Goal: Information Seeking & Learning: Learn about a topic

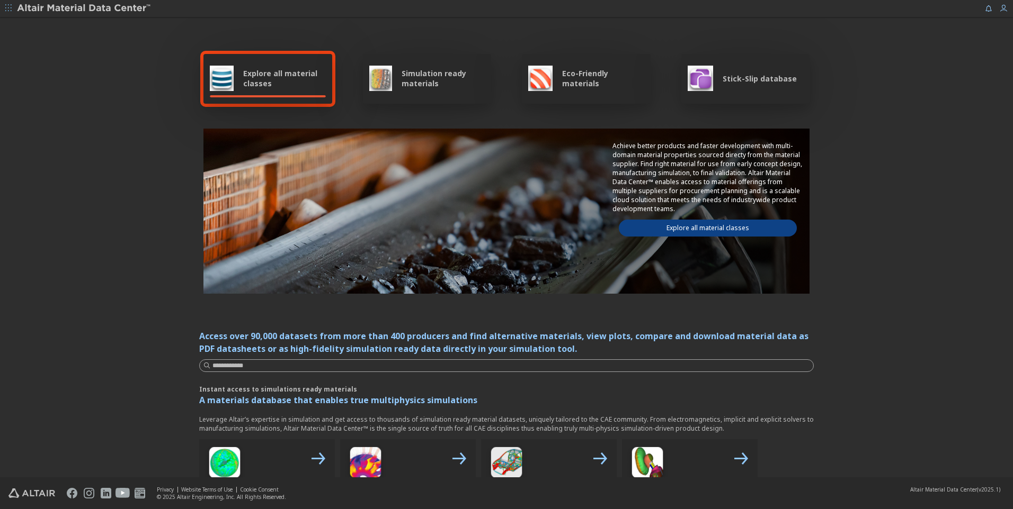
click at [8, 10] on icon "button" at bounding box center [8, 8] width 6 height 6
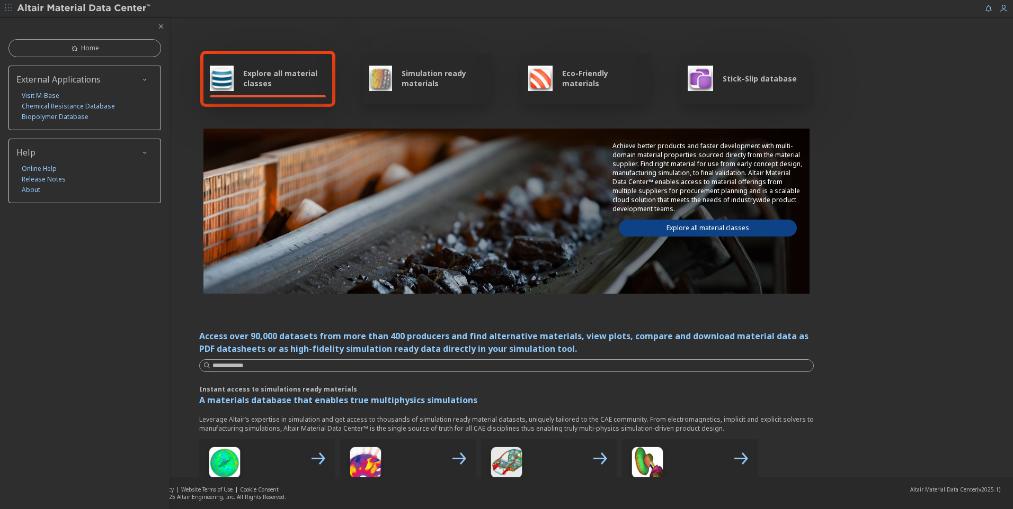
click at [8, 10] on icon "button" at bounding box center [8, 8] width 6 height 6
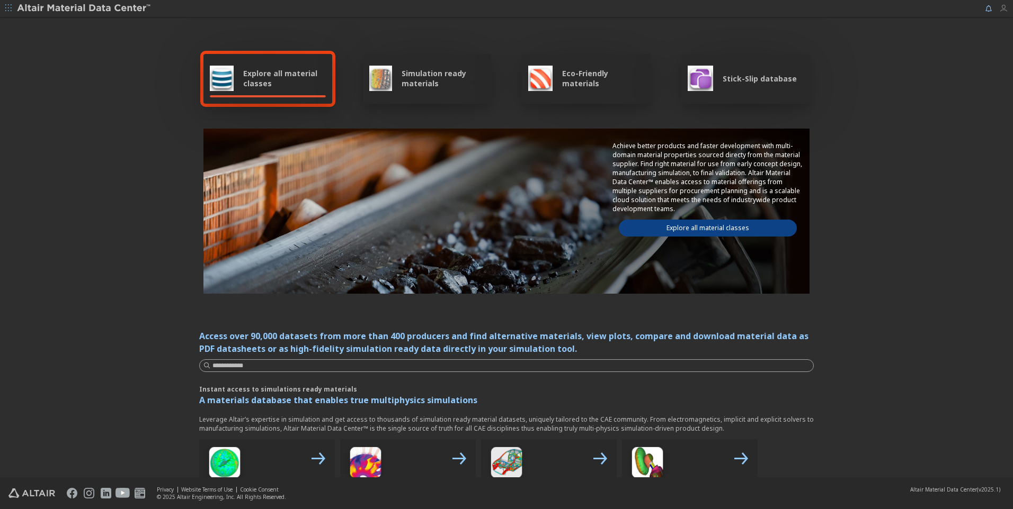
click at [1000, 8] on icon "button" at bounding box center [1003, 8] width 8 height 8
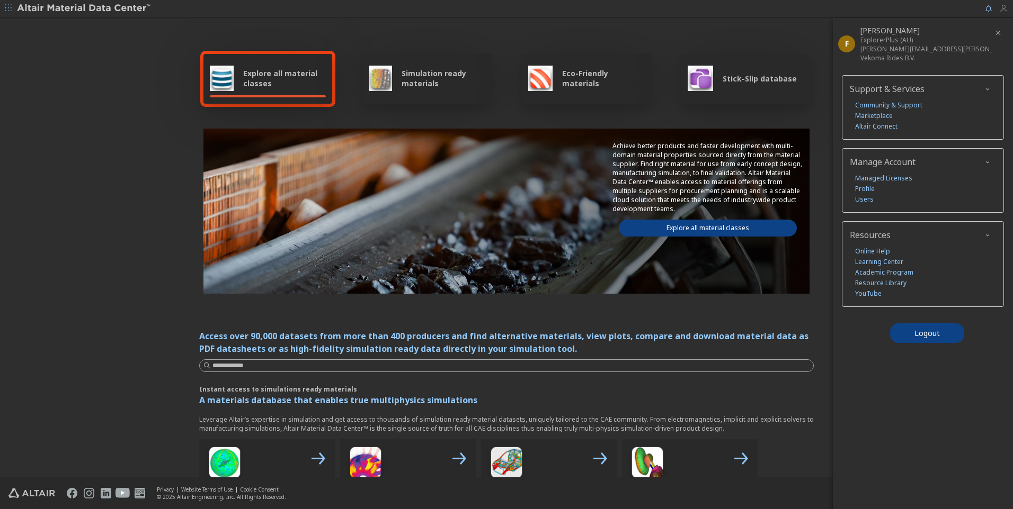
click at [1000, 8] on icon "button" at bounding box center [1003, 8] width 8 height 8
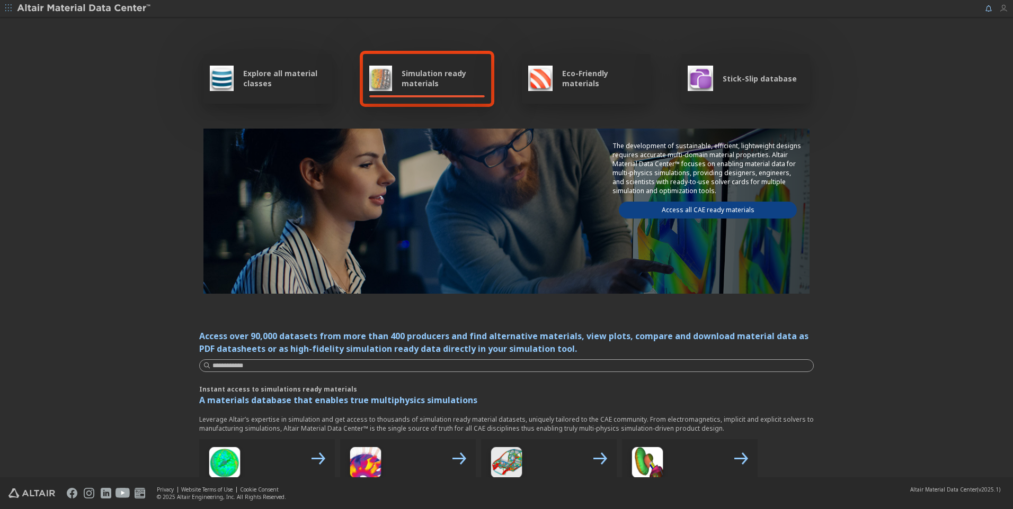
click at [1006, 8] on icon "button" at bounding box center [1003, 8] width 8 height 8
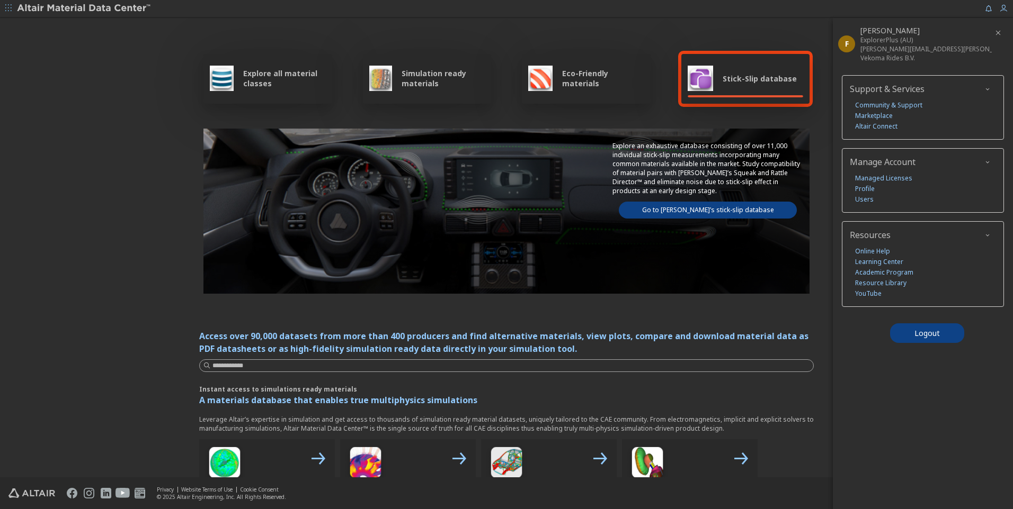
click at [286, 74] on span "Explore all material classes" at bounding box center [284, 78] width 83 height 20
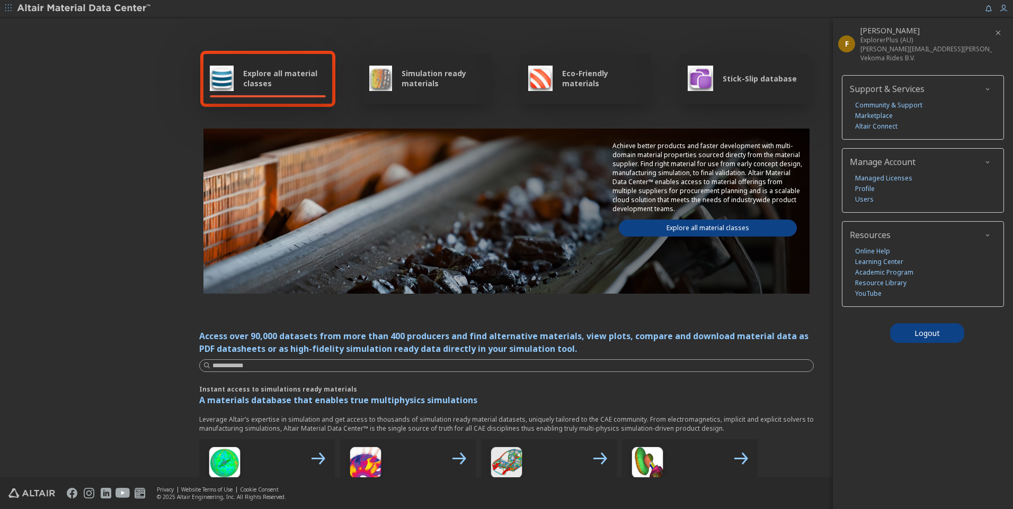
click at [297, 78] on span "Explore all material classes" at bounding box center [284, 78] width 83 height 20
click at [8, 8] on icon "button" at bounding box center [8, 8] width 6 height 6
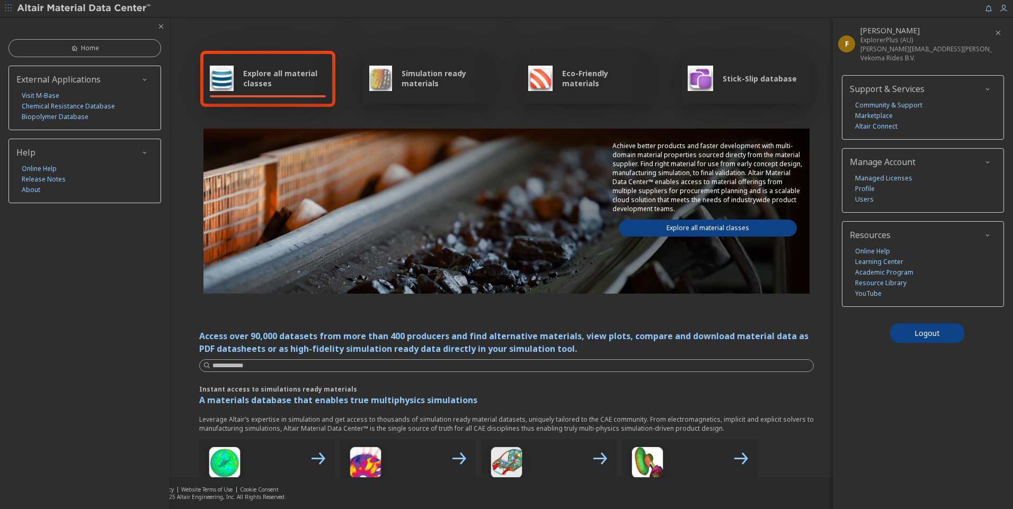
click at [164, 24] on icon "button" at bounding box center [161, 26] width 8 height 8
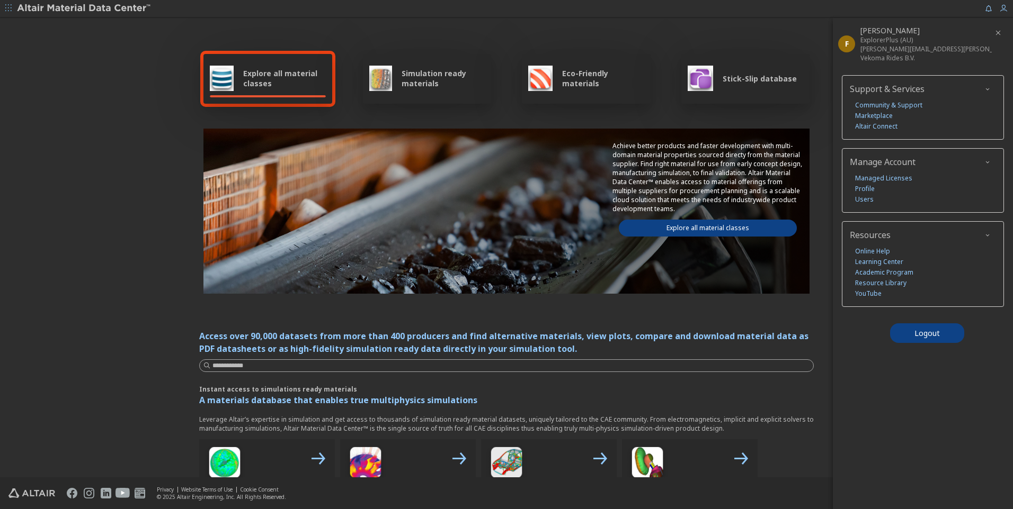
click at [997, 34] on icon "button" at bounding box center [997, 33] width 8 height 8
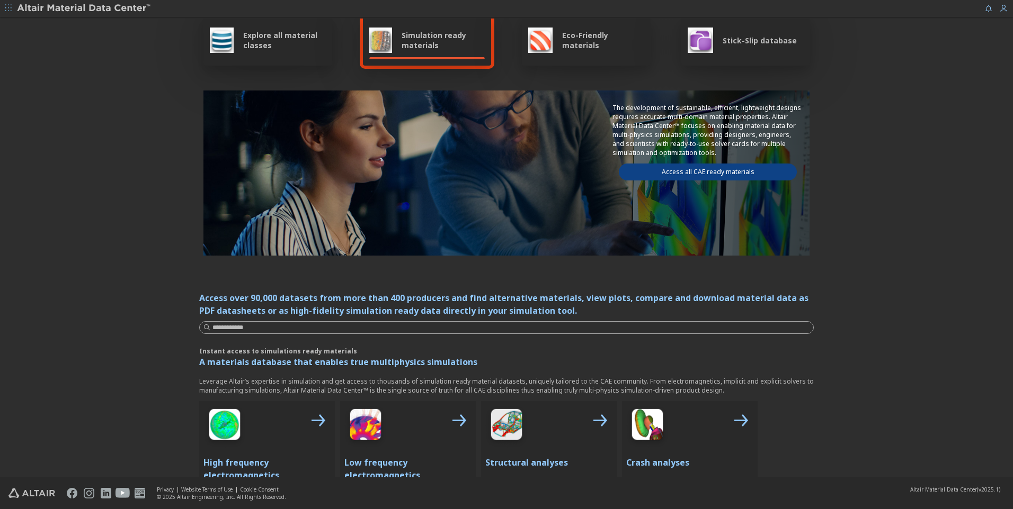
scroll to position [10, 0]
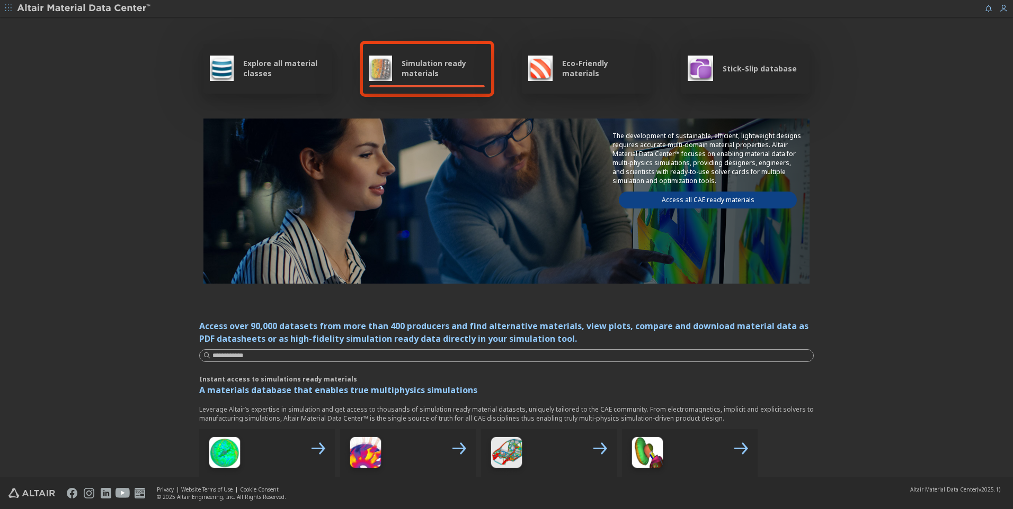
click at [725, 195] on link "Access all CAE ready materials" at bounding box center [708, 200] width 178 height 17
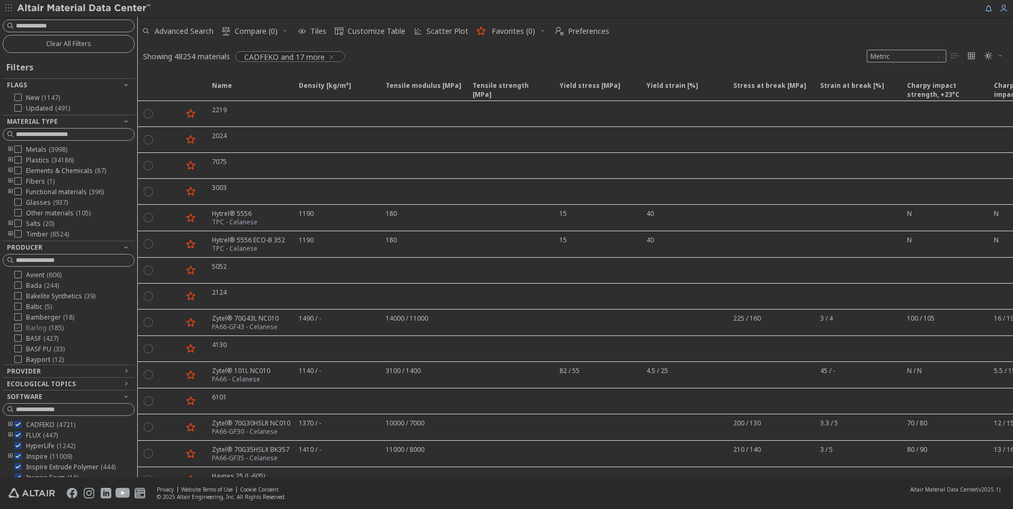
scroll to position [318, 0]
click at [11, 180] on icon "toogle group" at bounding box center [10, 181] width 7 height 8
click at [33, 190] on icon at bounding box center [33, 191] width 7 height 7
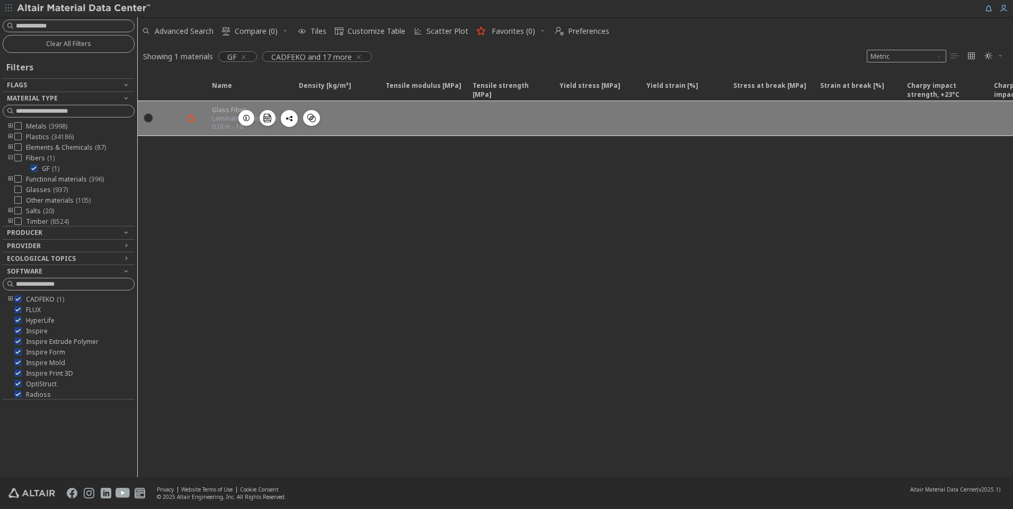
click at [172, 125] on div at bounding box center [170, 118] width 23 height 34
click at [314, 115] on icon "" at bounding box center [311, 118] width 8 height 8
click at [250, 118] on span "button" at bounding box center [246, 118] width 13 height 16
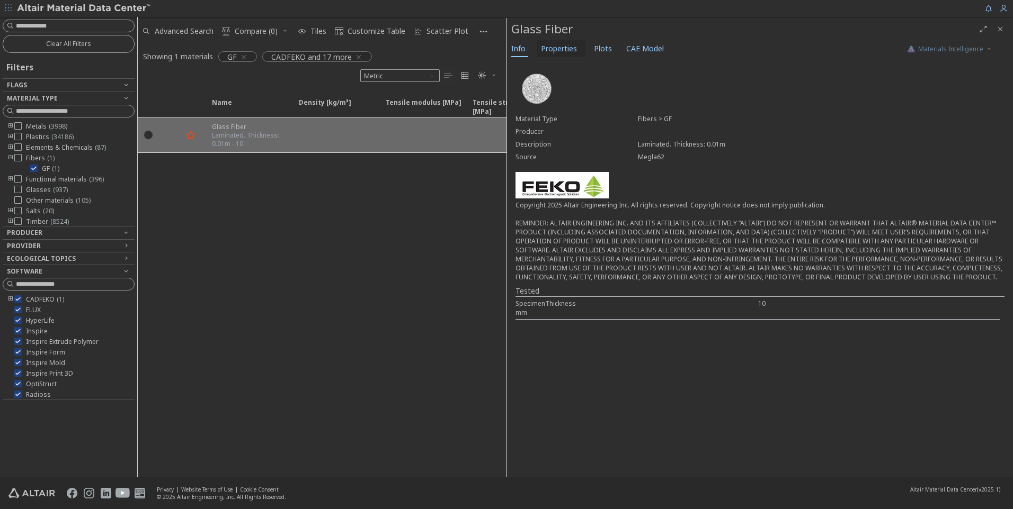
click at [562, 51] on span "Properties" at bounding box center [559, 48] width 36 height 17
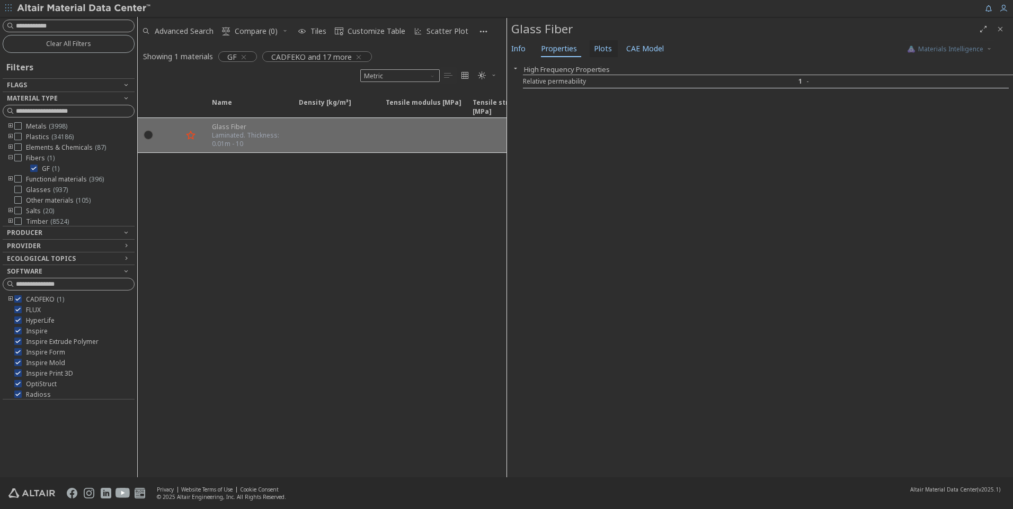
click at [607, 47] on span "Plots" at bounding box center [603, 48] width 18 height 17
click at [656, 49] on span "CAE Model" at bounding box center [645, 48] width 38 height 17
click at [53, 99] on span "Material Type" at bounding box center [32, 98] width 51 height 9
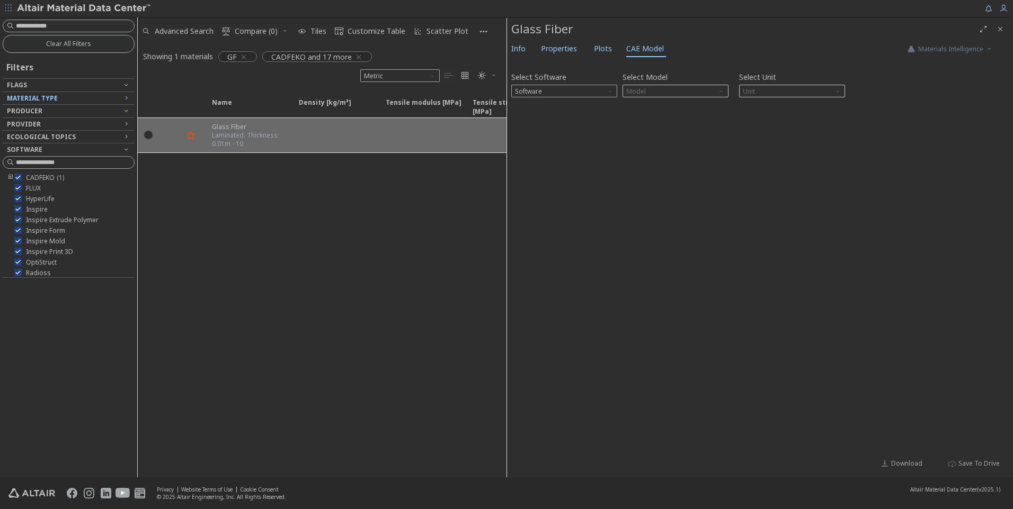
click at [53, 99] on span "Material Type" at bounding box center [32, 98] width 51 height 9
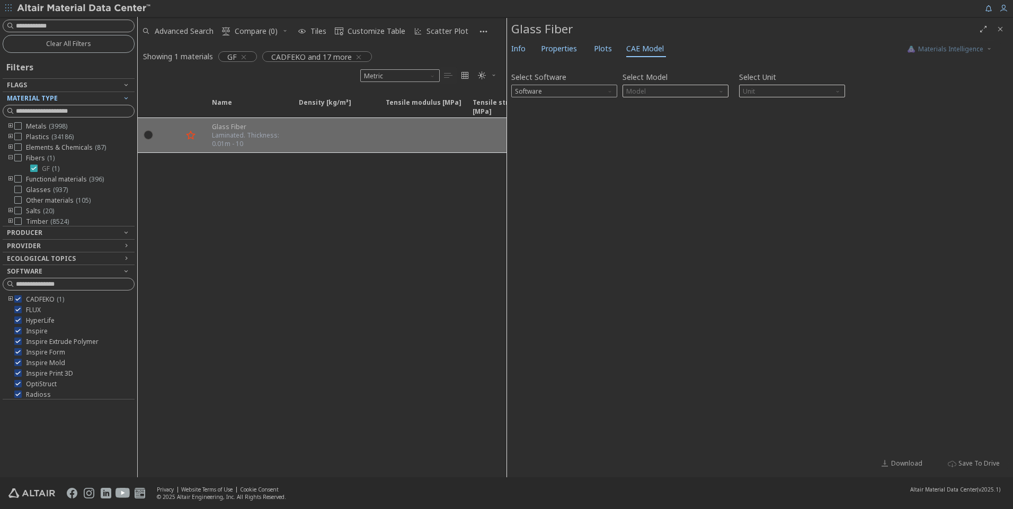
click at [33, 169] on icon at bounding box center [33, 168] width 7 height 7
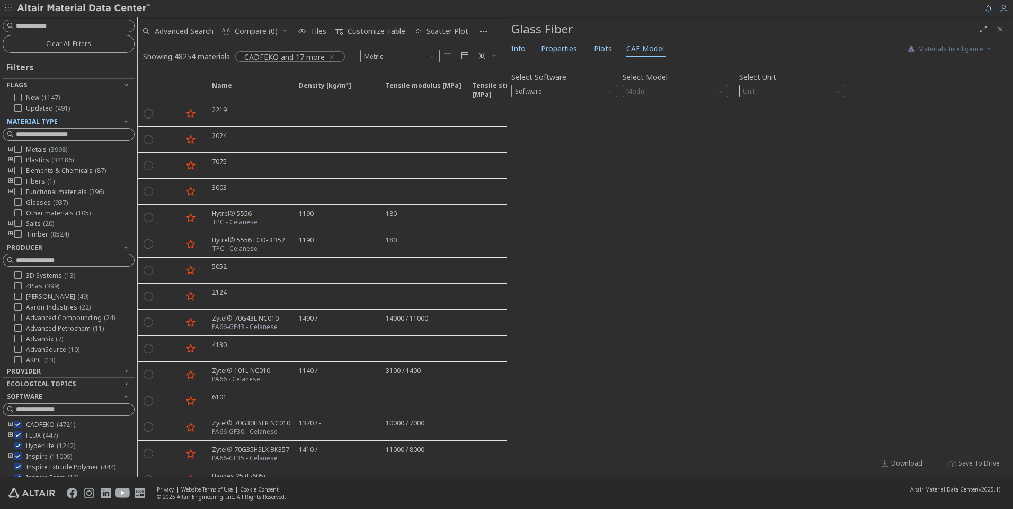
click at [11, 158] on icon "toogle group" at bounding box center [10, 160] width 7 height 8
click at [24, 169] on icon "toogle group" at bounding box center [26, 171] width 7 height 8
click at [16, 219] on icon at bounding box center [17, 221] width 7 height 7
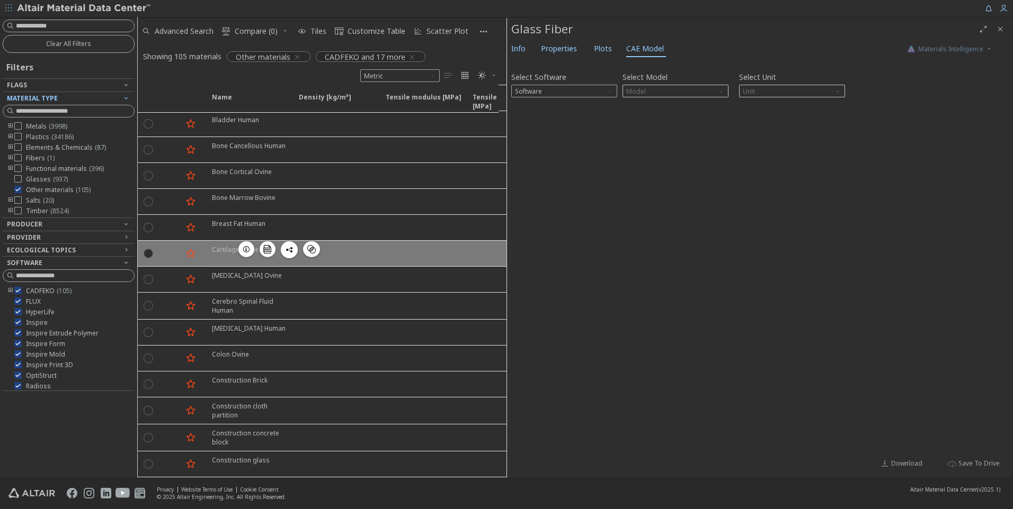
scroll to position [1300, 0]
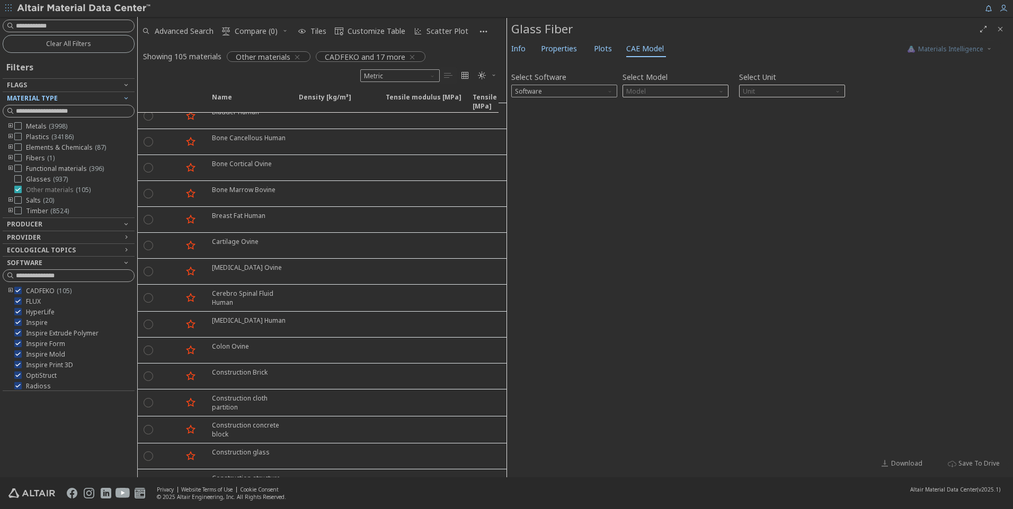
click at [18, 190] on icon at bounding box center [17, 189] width 7 height 7
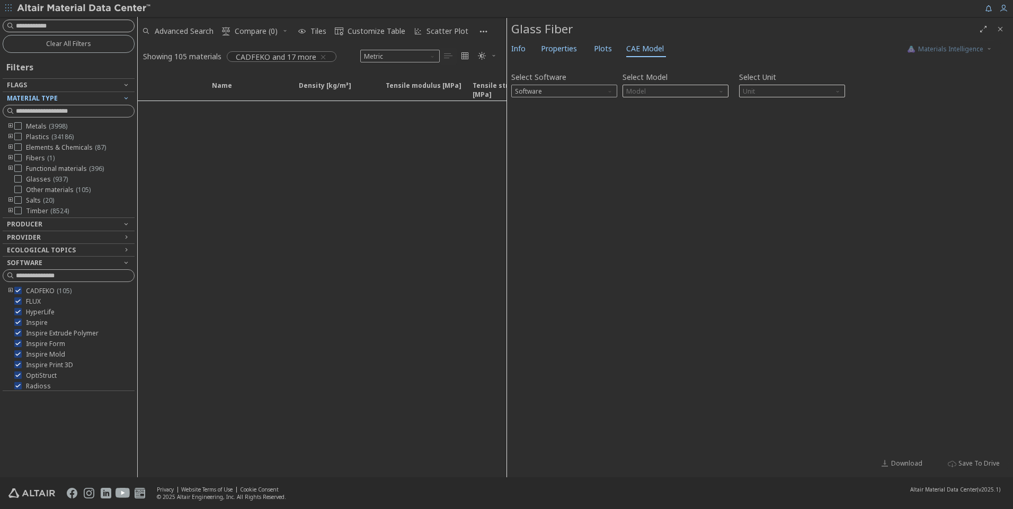
click at [44, 28] on input at bounding box center [75, 26] width 118 height 11
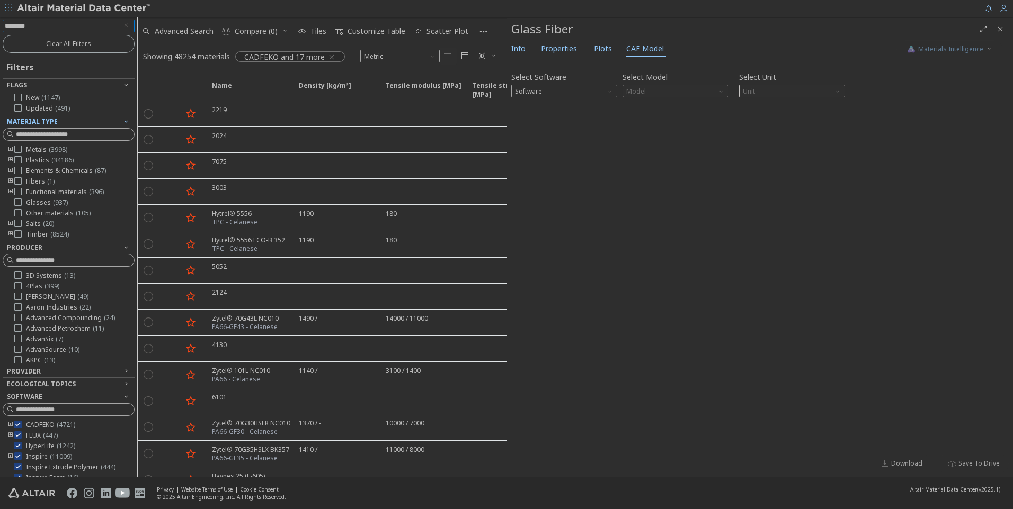
type input "*********"
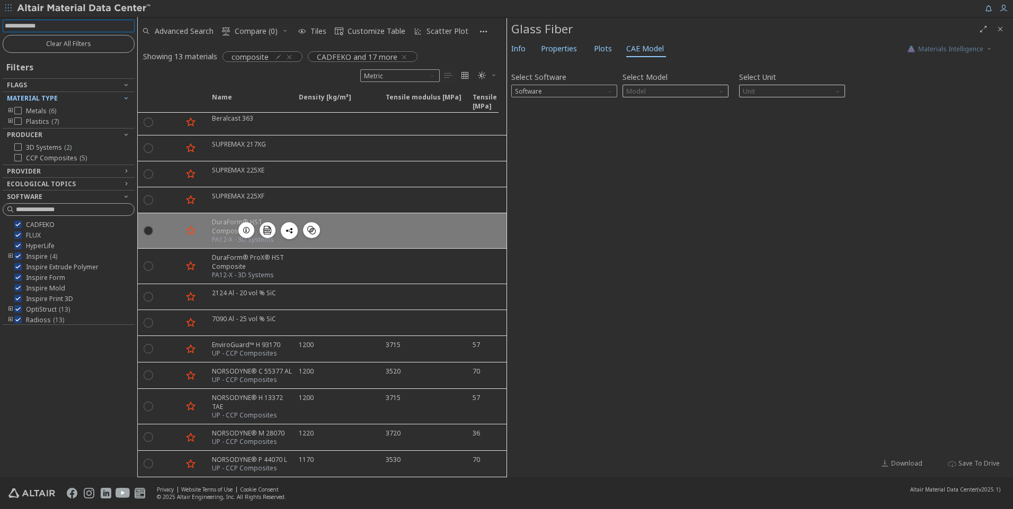
scroll to position [16, 0]
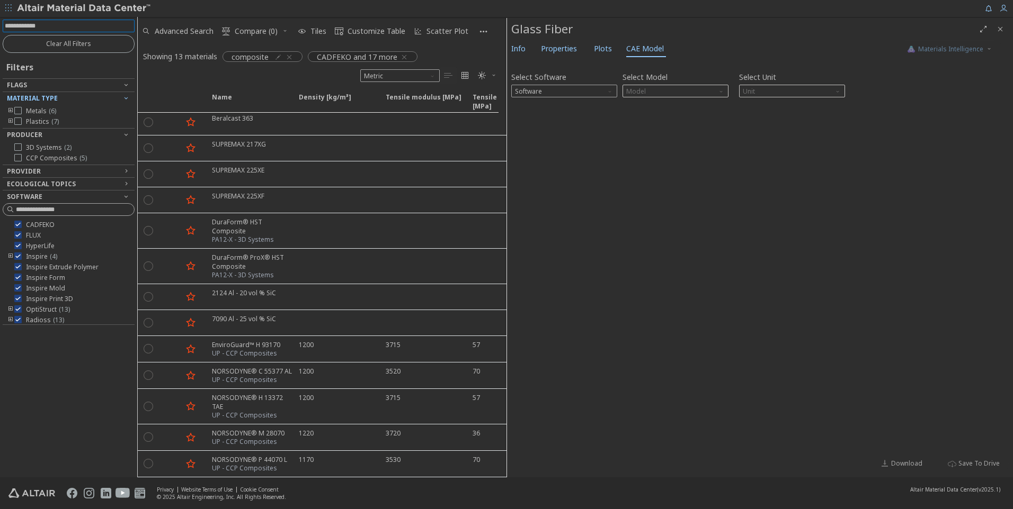
click at [10, 119] on icon "toogle group" at bounding box center [10, 122] width 7 height 8
click at [11, 111] on icon "toogle group" at bounding box center [10, 111] width 7 height 8
click at [25, 142] on icon "toogle group" at bounding box center [26, 143] width 7 height 8
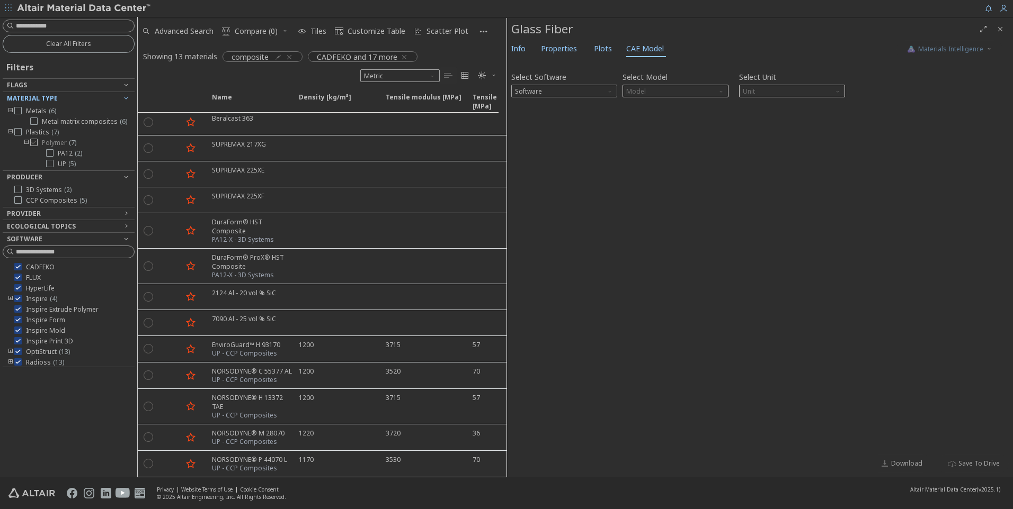
click at [34, 143] on icon at bounding box center [33, 142] width 7 height 7
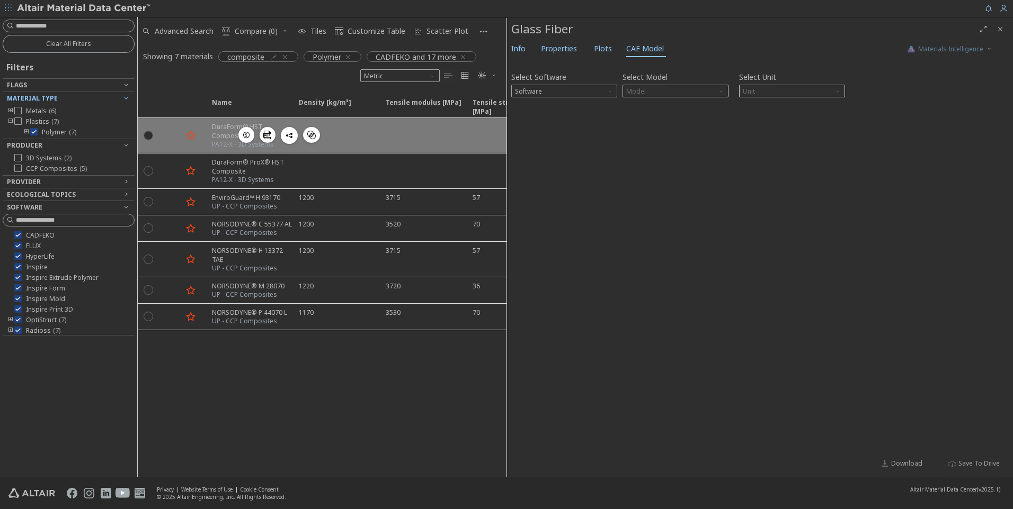
click at [215, 138] on div "DuraForm® HST Composite" at bounding box center [252, 131] width 80 height 18
click at [245, 134] on icon "button" at bounding box center [246, 135] width 8 height 8
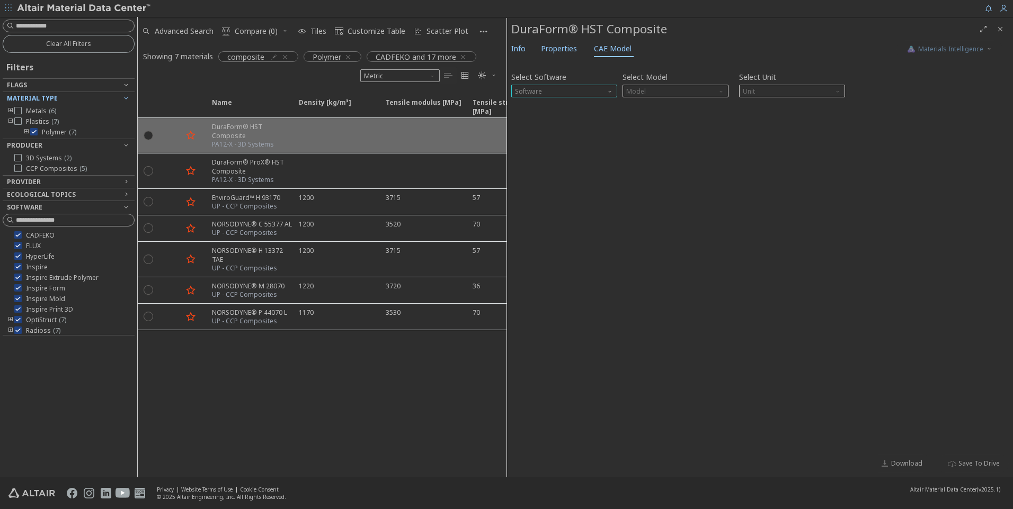
click at [596, 88] on span "Software" at bounding box center [564, 91] width 106 height 13
click at [575, 99] on button "OptiStruct" at bounding box center [564, 103] width 106 height 13
click at [552, 51] on span "Properties" at bounding box center [559, 48] width 36 height 17
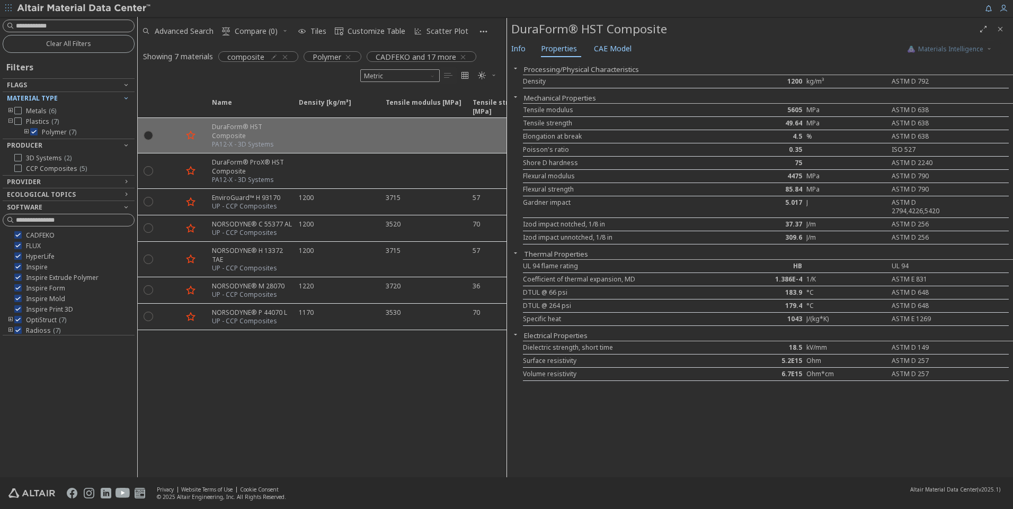
click at [514, 98] on icon "button" at bounding box center [515, 97] width 8 height 8
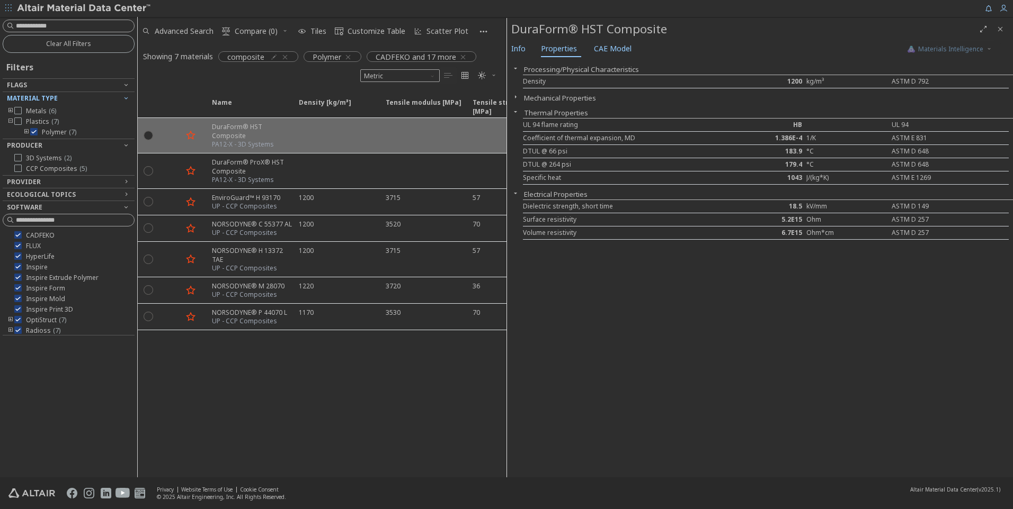
click at [514, 98] on icon "button" at bounding box center [515, 97] width 8 height 8
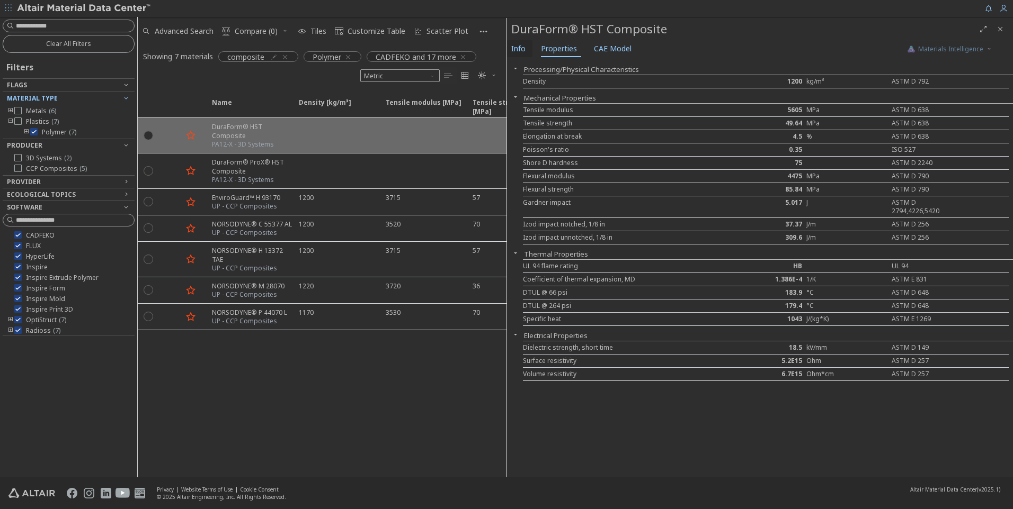
click at [521, 52] on span "Info" at bounding box center [518, 48] width 14 height 17
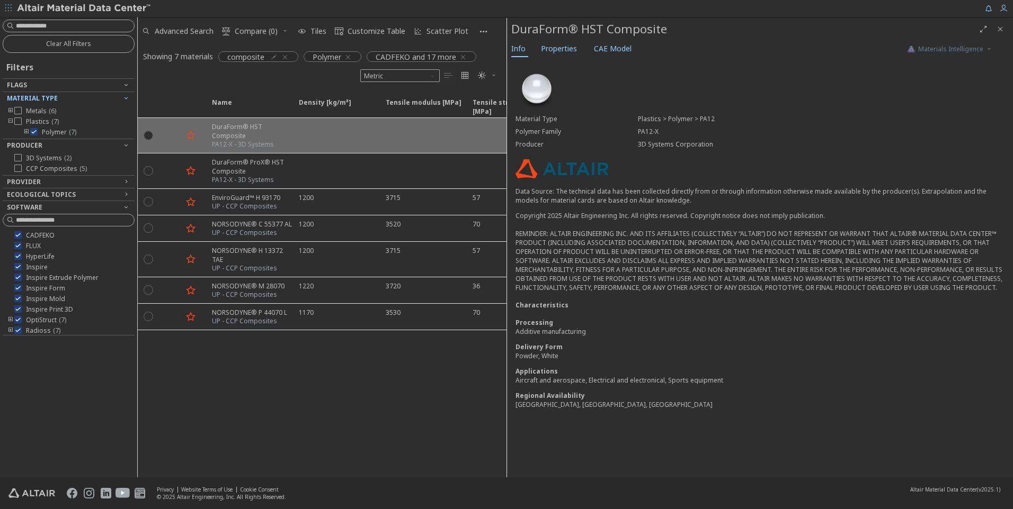
click at [550, 58] on div "Info Properties CAE Model" at bounding box center [701, 50] width 389 height 20
click at [550, 54] on span "Properties" at bounding box center [559, 48] width 36 height 17
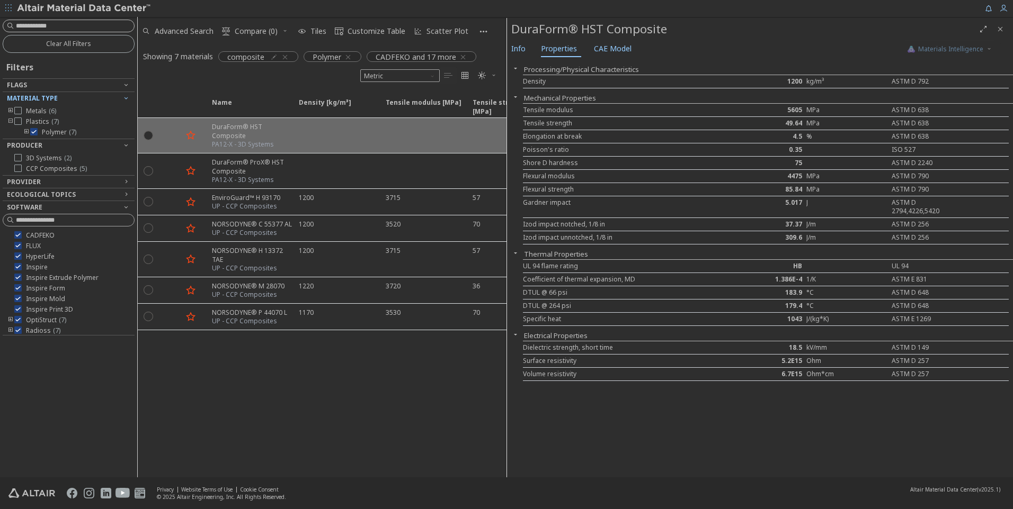
click at [72, 26] on input at bounding box center [75, 26] width 118 height 11
type input "****"
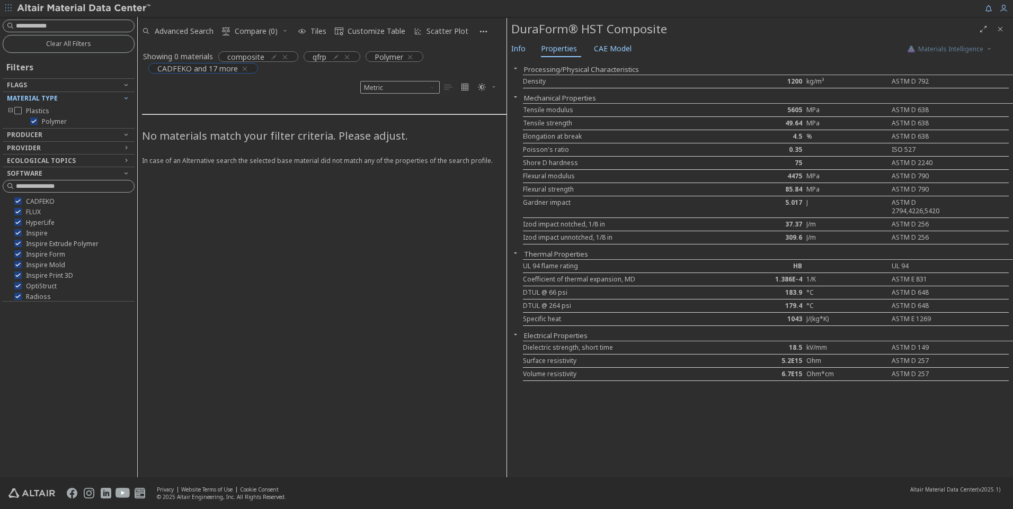
click at [243, 68] on icon "button" at bounding box center [244, 69] width 8 height 8
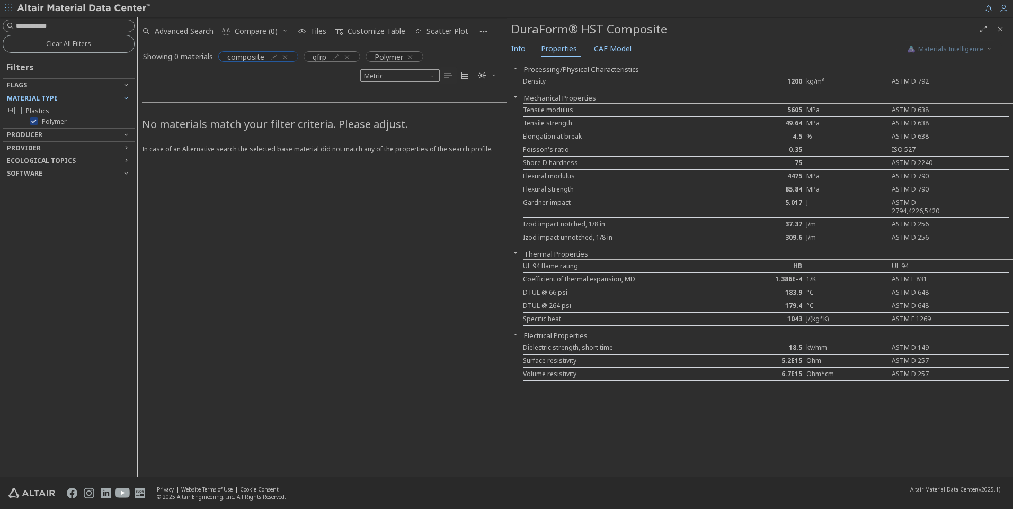
click at [284, 56] on icon "button" at bounding box center [285, 57] width 8 height 8
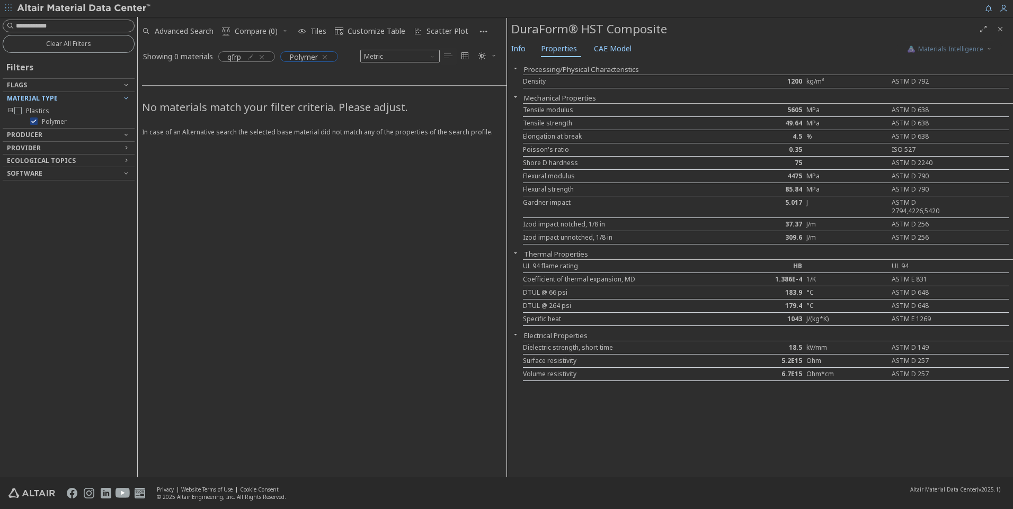
click at [327, 56] on icon "button" at bounding box center [324, 57] width 8 height 8
click at [254, 55] on icon "button" at bounding box center [250, 57] width 8 height 8
drag, startPoint x: 200, startPoint y: 81, endPoint x: 145, endPoint y: 85, distance: 55.2
click at [145, 85] on body "Feedback Clear All Filters Filters Flags Material Type Producer Provider Ecolog…" at bounding box center [506, 254] width 1013 height 509
type input "**********"
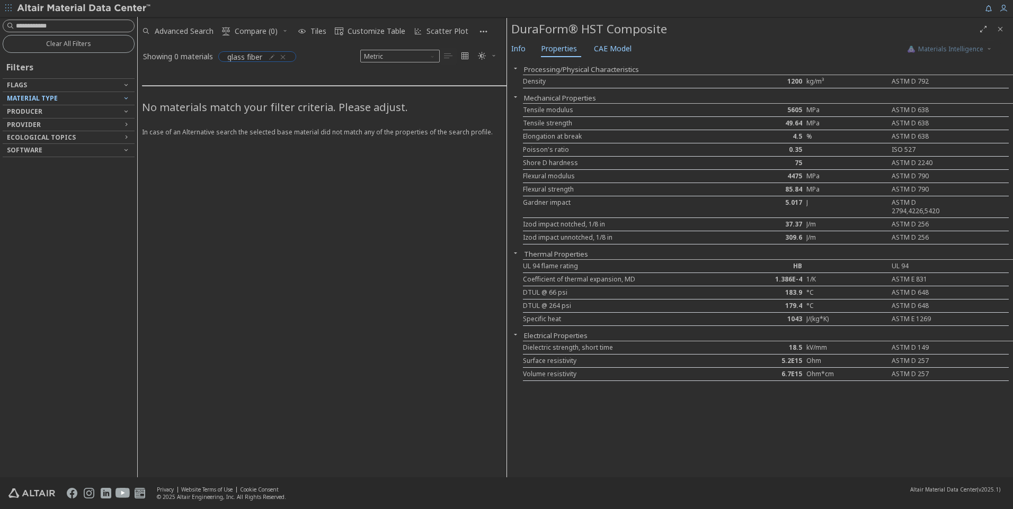
click at [271, 55] on icon "button" at bounding box center [271, 57] width 8 height 8
drag, startPoint x: 234, startPoint y: 79, endPoint x: 175, endPoint y: 84, distance: 59.0
click at [175, 84] on body "Feedback Clear All Filters Filters Flags Material Type Producer Provider Ecolog…" at bounding box center [506, 254] width 1013 height 509
type input "**********"
click at [273, 56] on icon "button" at bounding box center [271, 57] width 8 height 8
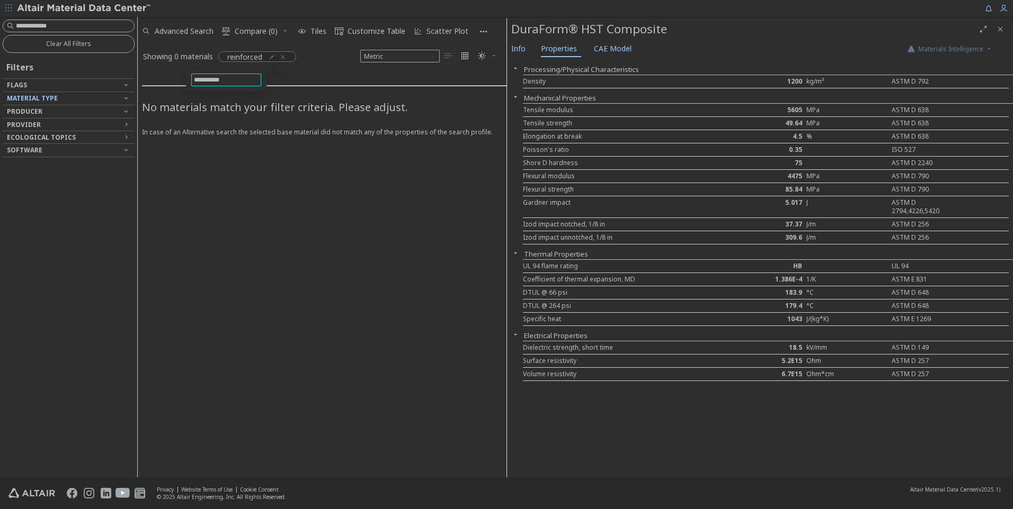
drag, startPoint x: 235, startPoint y: 79, endPoint x: 175, endPoint y: 86, distance: 60.8
click at [175, 86] on body "Feedback Clear All Filters Filters Flags Material Type Producer Provider Ecolog…" at bounding box center [506, 254] width 1013 height 509
type input "***"
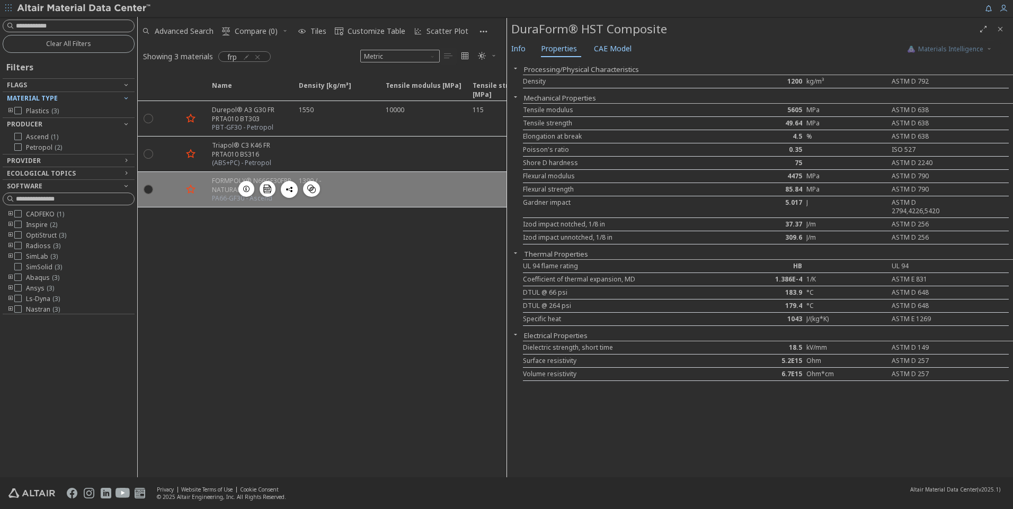
click at [220, 187] on div "FORMPOLY® N66GF30FRP NATURAL" at bounding box center [252, 185] width 80 height 18
click at [247, 186] on icon "button" at bounding box center [246, 189] width 8 height 8
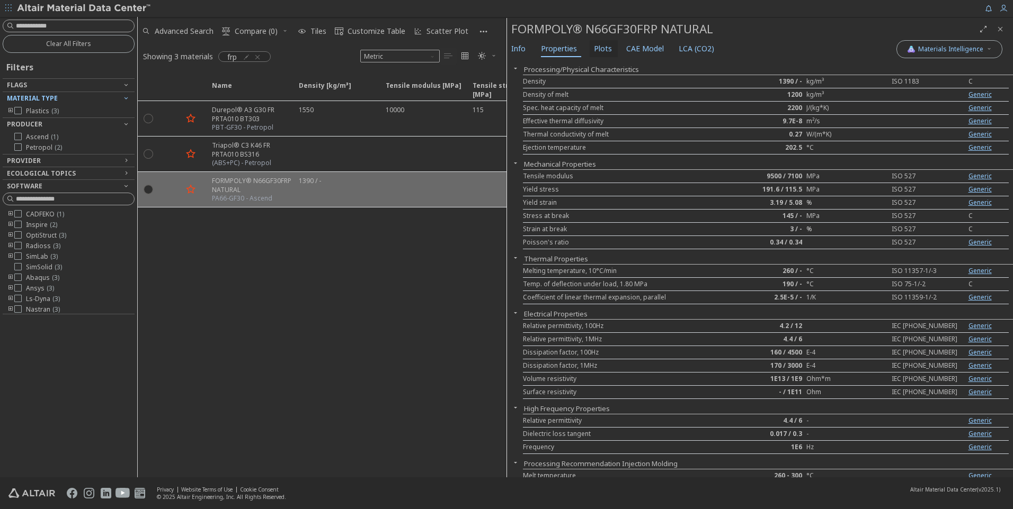
click at [598, 51] on span "Plots" at bounding box center [603, 48] width 18 height 17
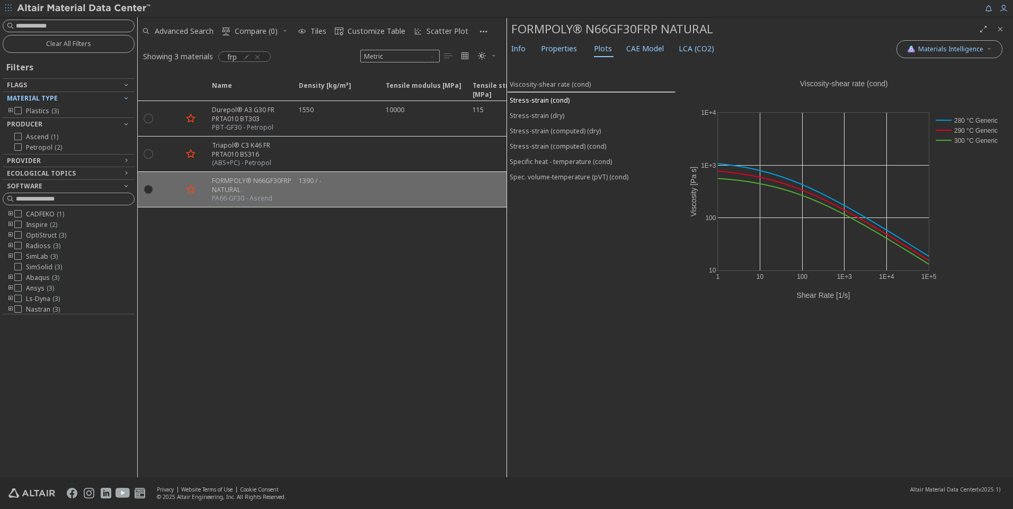
click at [535, 103] on div "Stress-strain (cond)" at bounding box center [539, 100] width 60 height 9
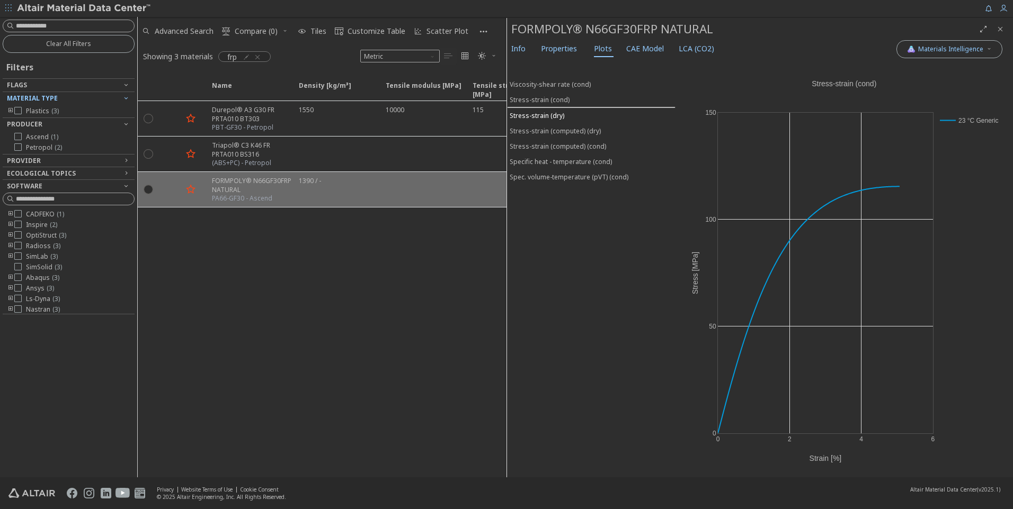
click at [534, 118] on div "Stress-strain (dry)" at bounding box center [536, 115] width 55 height 9
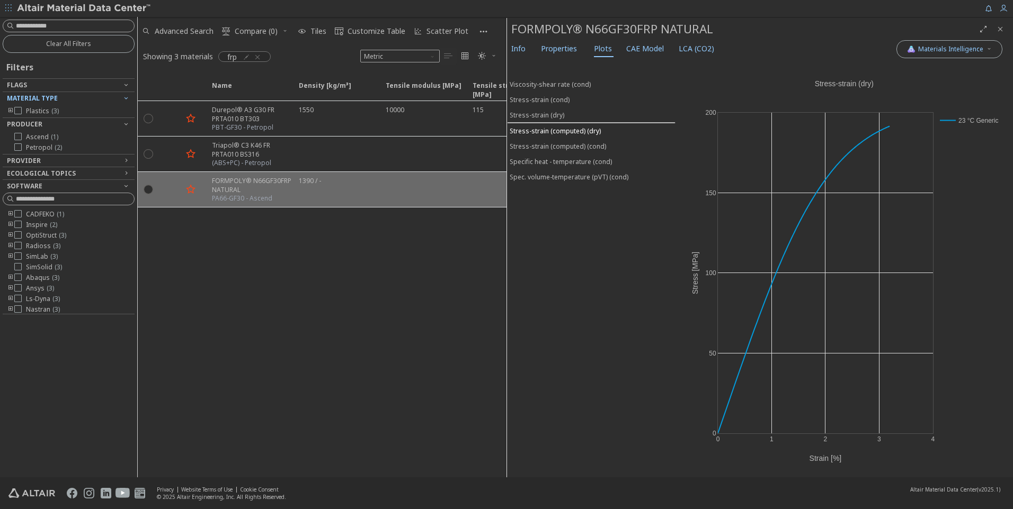
click at [531, 133] on div "Stress-strain (computed) (dry)" at bounding box center [554, 131] width 91 height 9
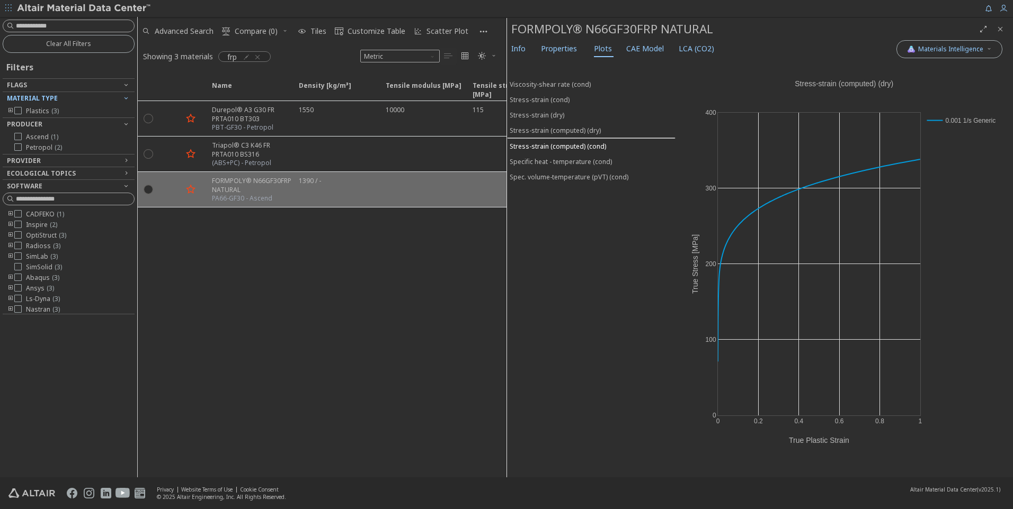
click at [531, 146] on div "Stress-strain (computed) (cond)" at bounding box center [557, 146] width 96 height 9
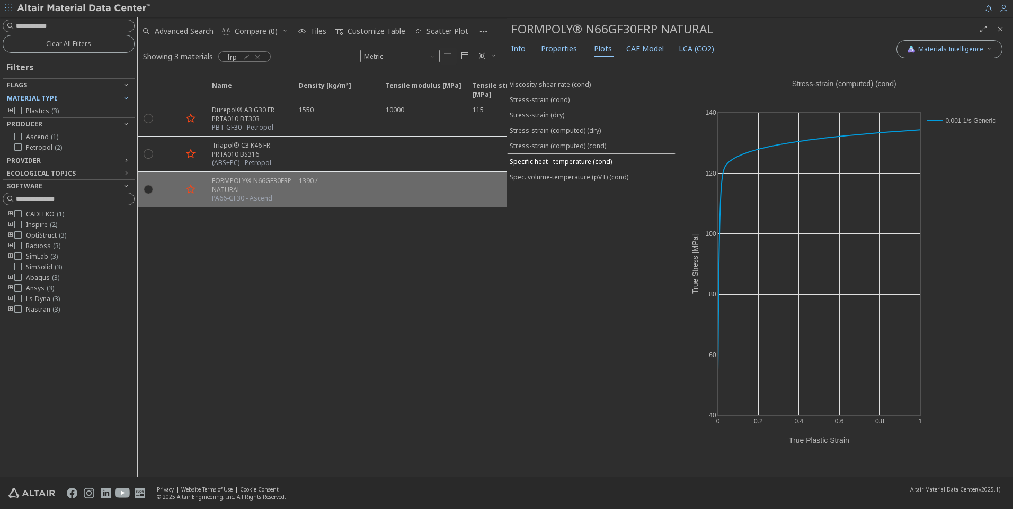
click at [529, 160] on div "Specific heat - temperature (cond)" at bounding box center [560, 161] width 102 height 9
